Goal: Check status

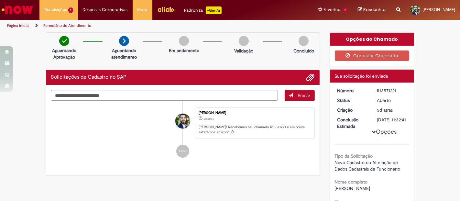
click at [382, 90] on div "R13571221" at bounding box center [391, 90] width 30 height 6
copy dd "R13571221"
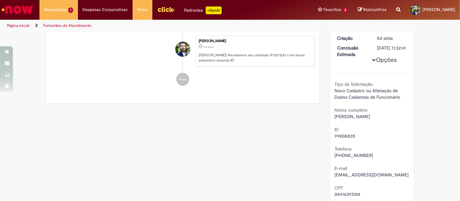
scroll to position [36, 0]
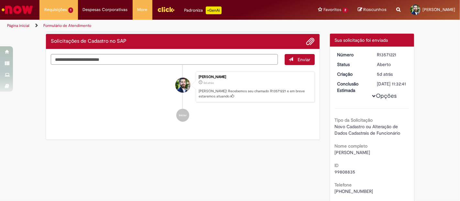
click at [251, 125] on ul "[PERSON_NAME] 5d atrás 5 dias atrás [PERSON_NAME]! Recebemos seu chamado R13571…" at bounding box center [183, 96] width 264 height 63
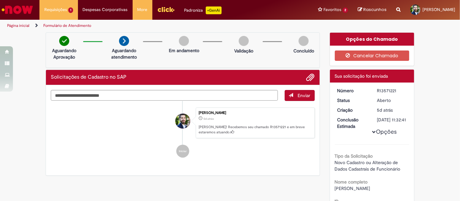
click at [390, 123] on div "[DATE] 11:32:41" at bounding box center [391, 119] width 30 height 6
click at [384, 123] on div "[DATE] 11:32:41" at bounding box center [391, 119] width 30 height 6
